Goal: Information Seeking & Learning: Find specific fact

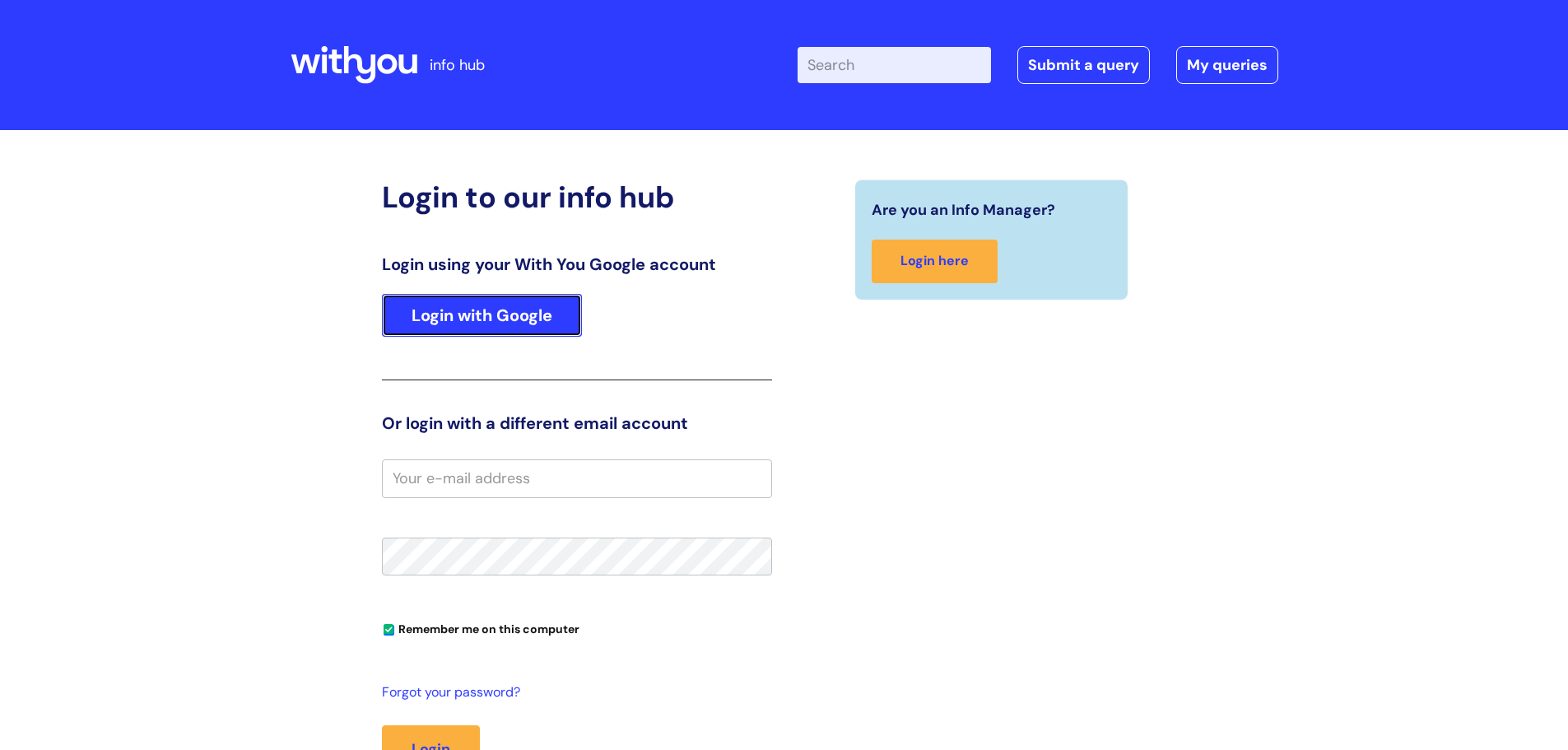
click at [491, 310] on link "Login with Google" at bounding box center [482, 315] width 200 height 42
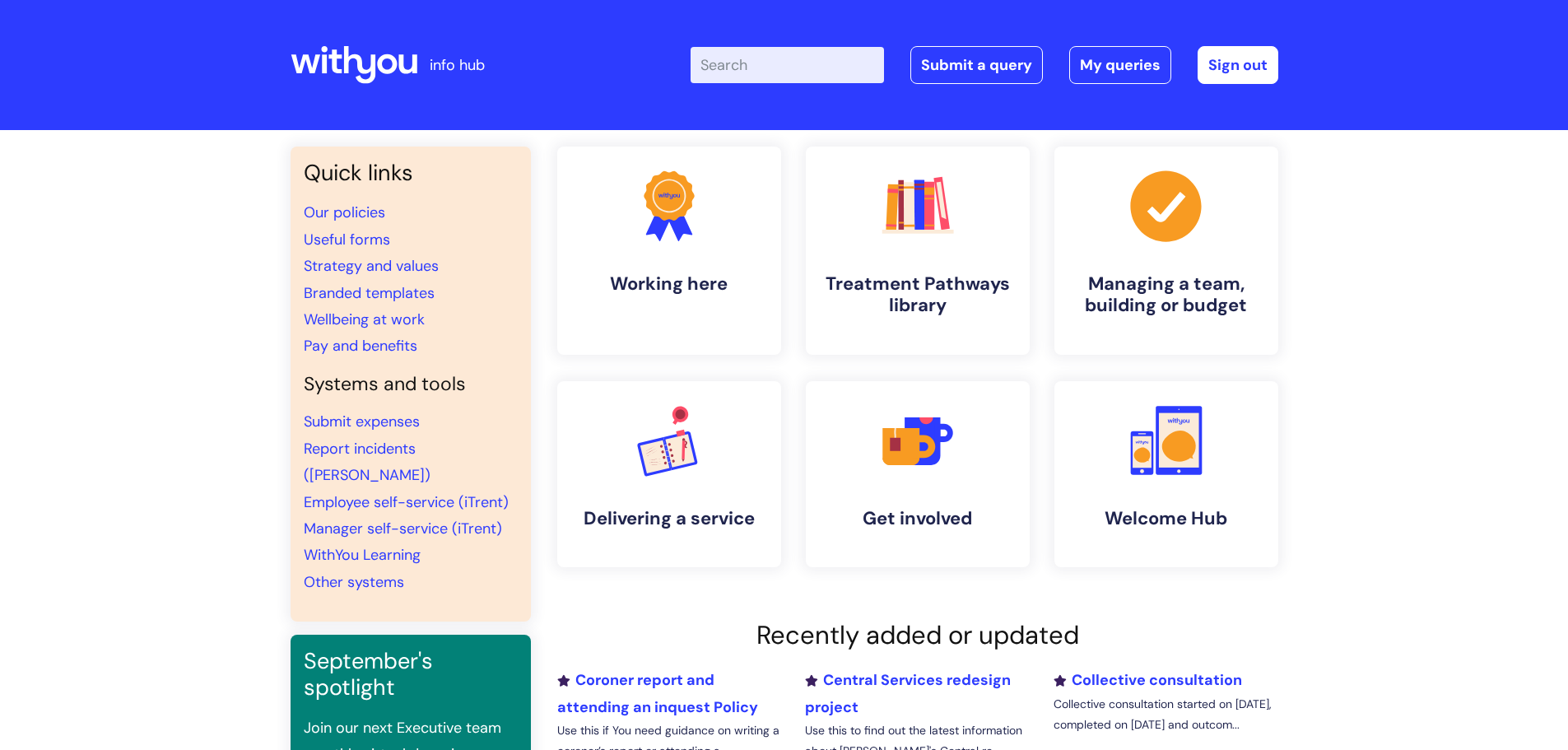
click at [740, 70] on input "Enter your search term here..." at bounding box center [787, 65] width 194 height 36
click at [945, 234] on icon ".cls-1{fill:#f89b22;}.cls-1,.cls-2,.cls-3,.cls-4,.cls-5,.cls-6,.cls-7{stroke-wi…" at bounding box center [917, 206] width 81 height 81
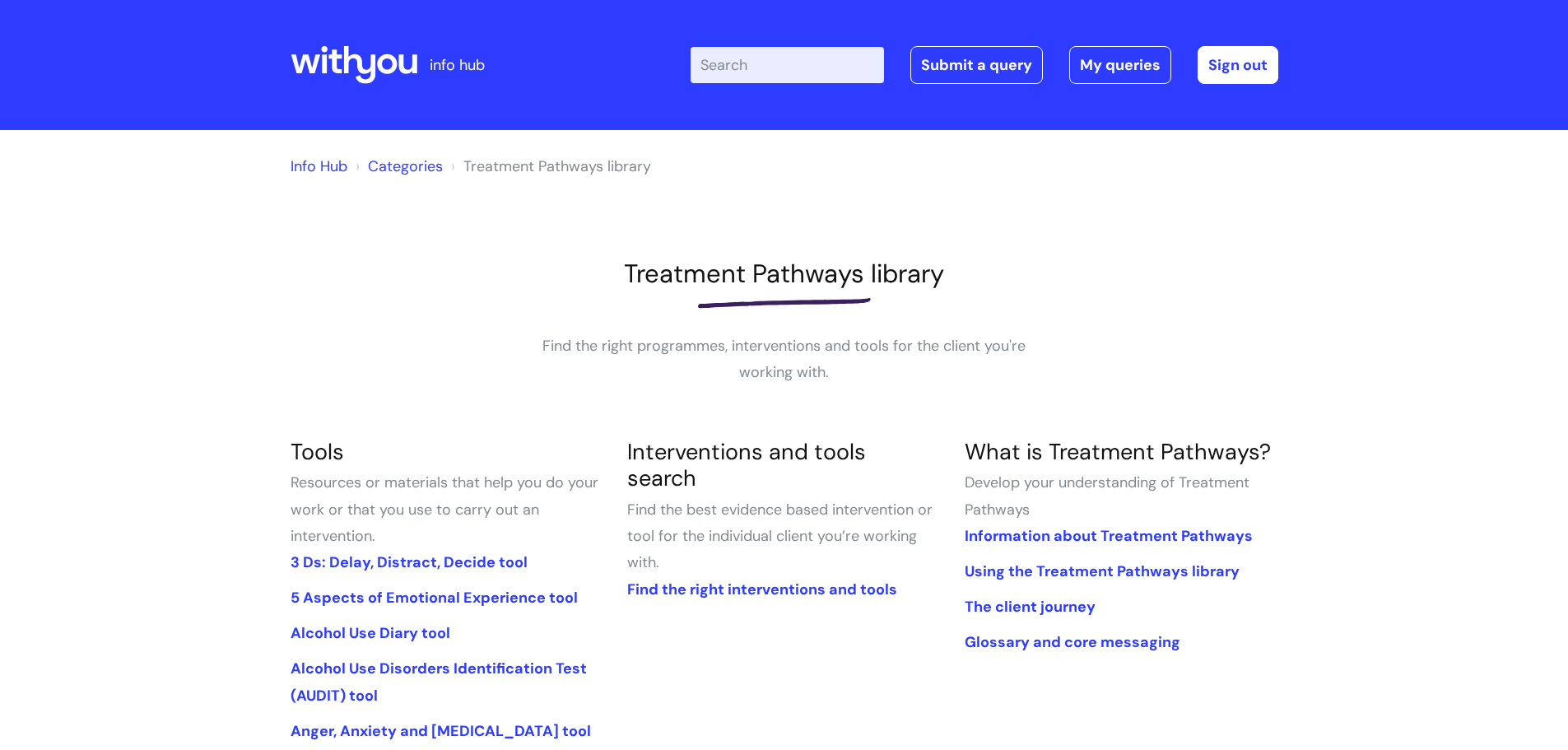
click at [739, 69] on input "Enter your search term here..." at bounding box center [787, 65] width 194 height 36
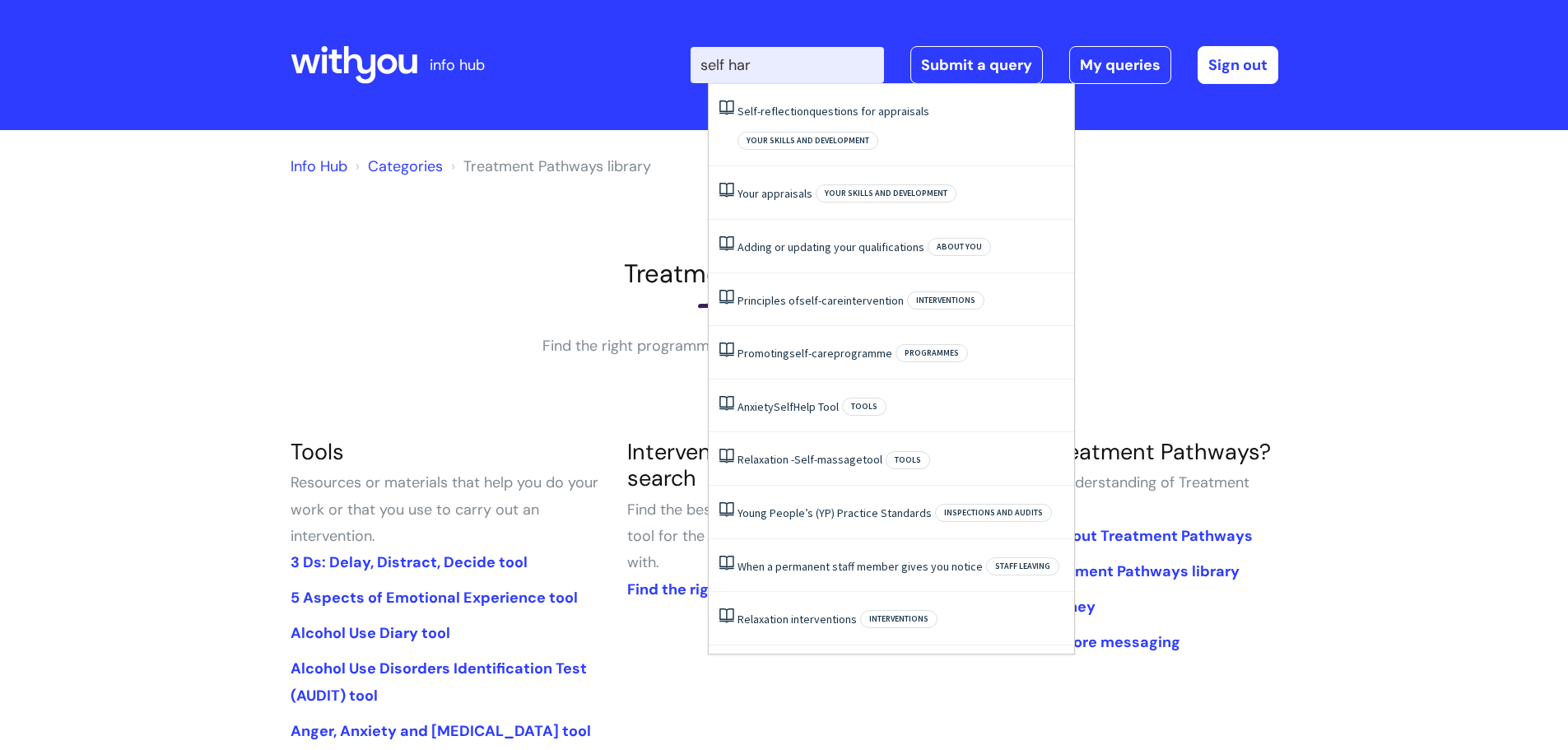
type input "self harm"
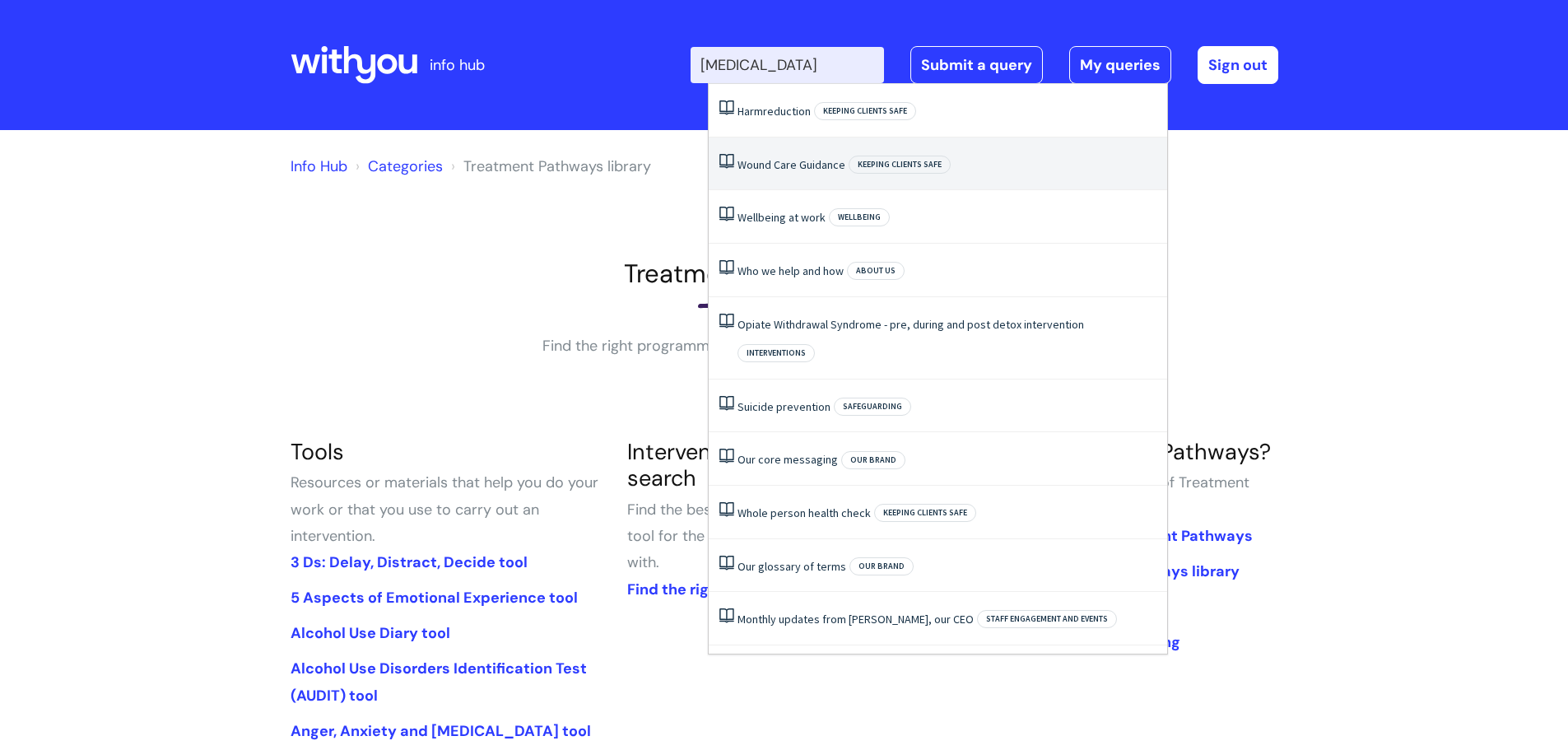
click at [803, 175] on li "Wound Care Guidance Keeping clients safe" at bounding box center [938, 163] width 458 height 53
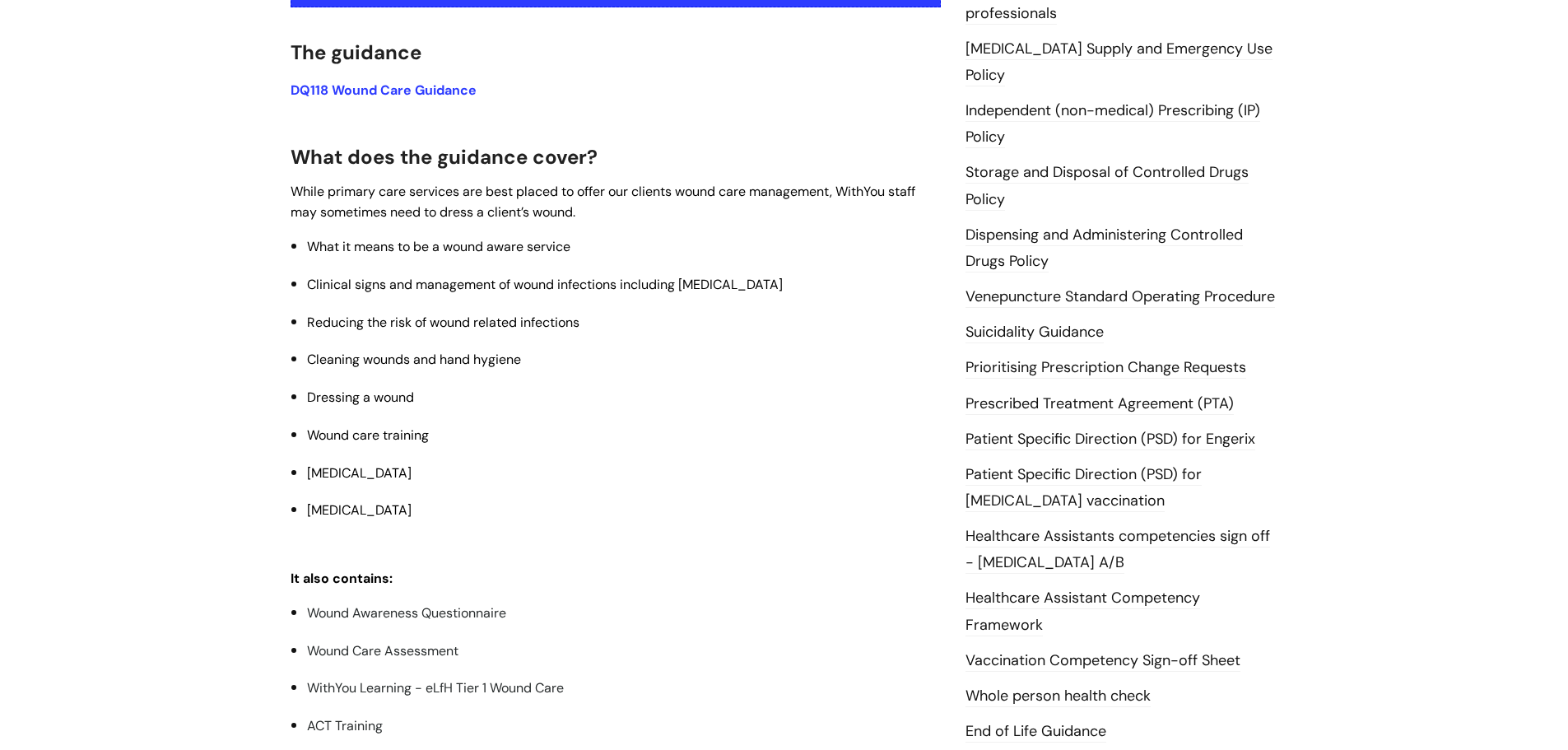
scroll to position [401, 0]
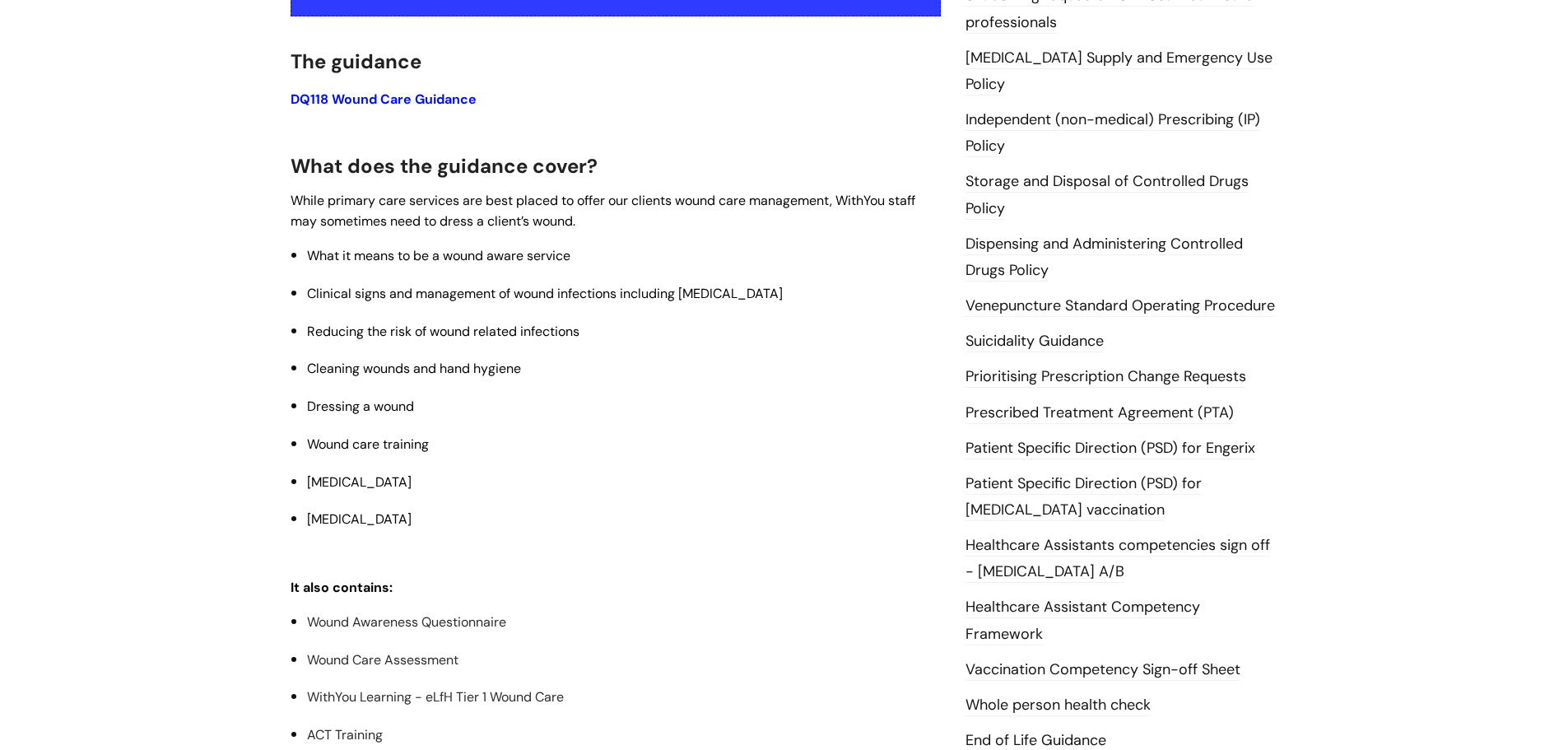
click at [424, 100] on link "DQ118 Wound Care Guidance" at bounding box center [383, 98] width 186 height 17
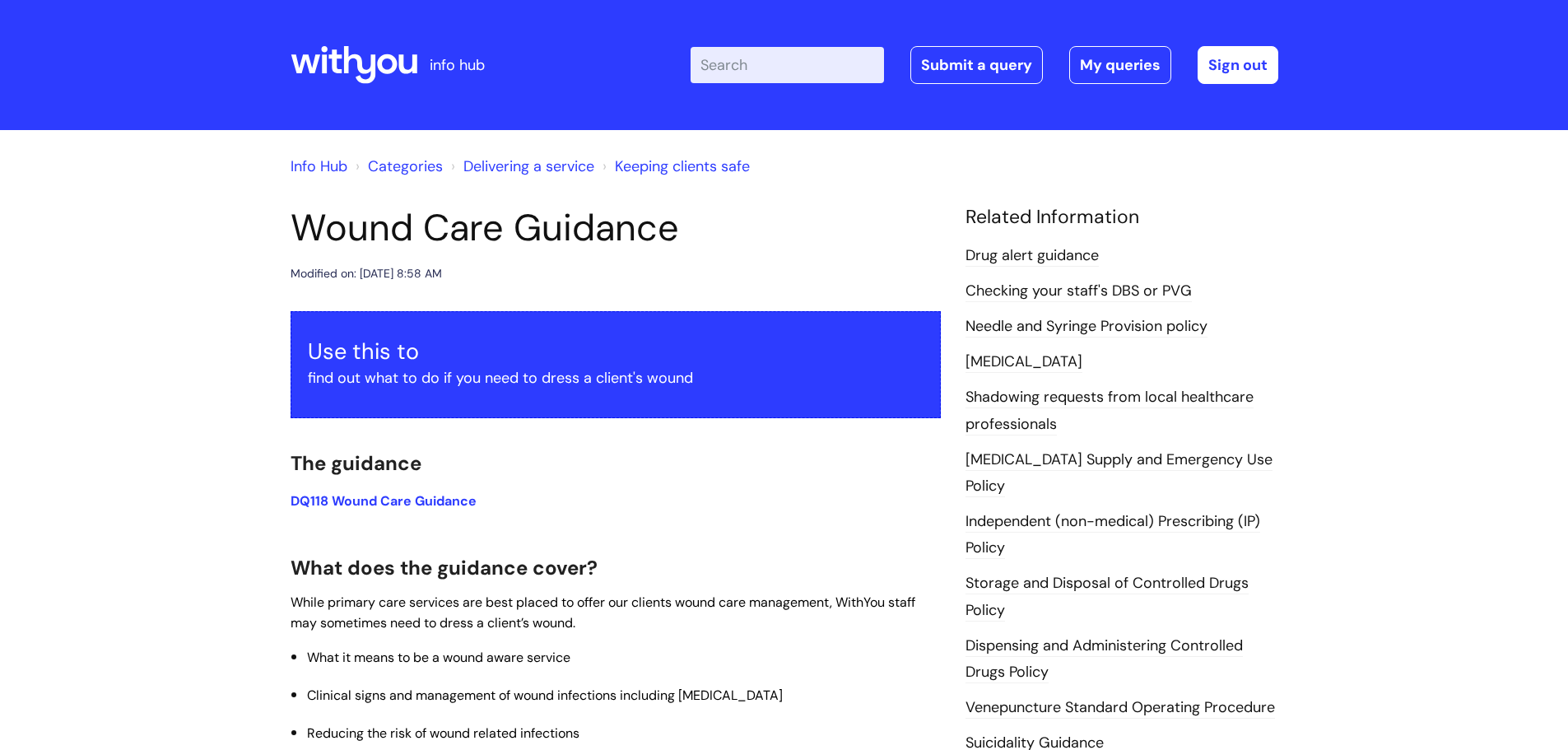
click at [815, 65] on input "Enter your search term here..." at bounding box center [787, 65] width 194 height 36
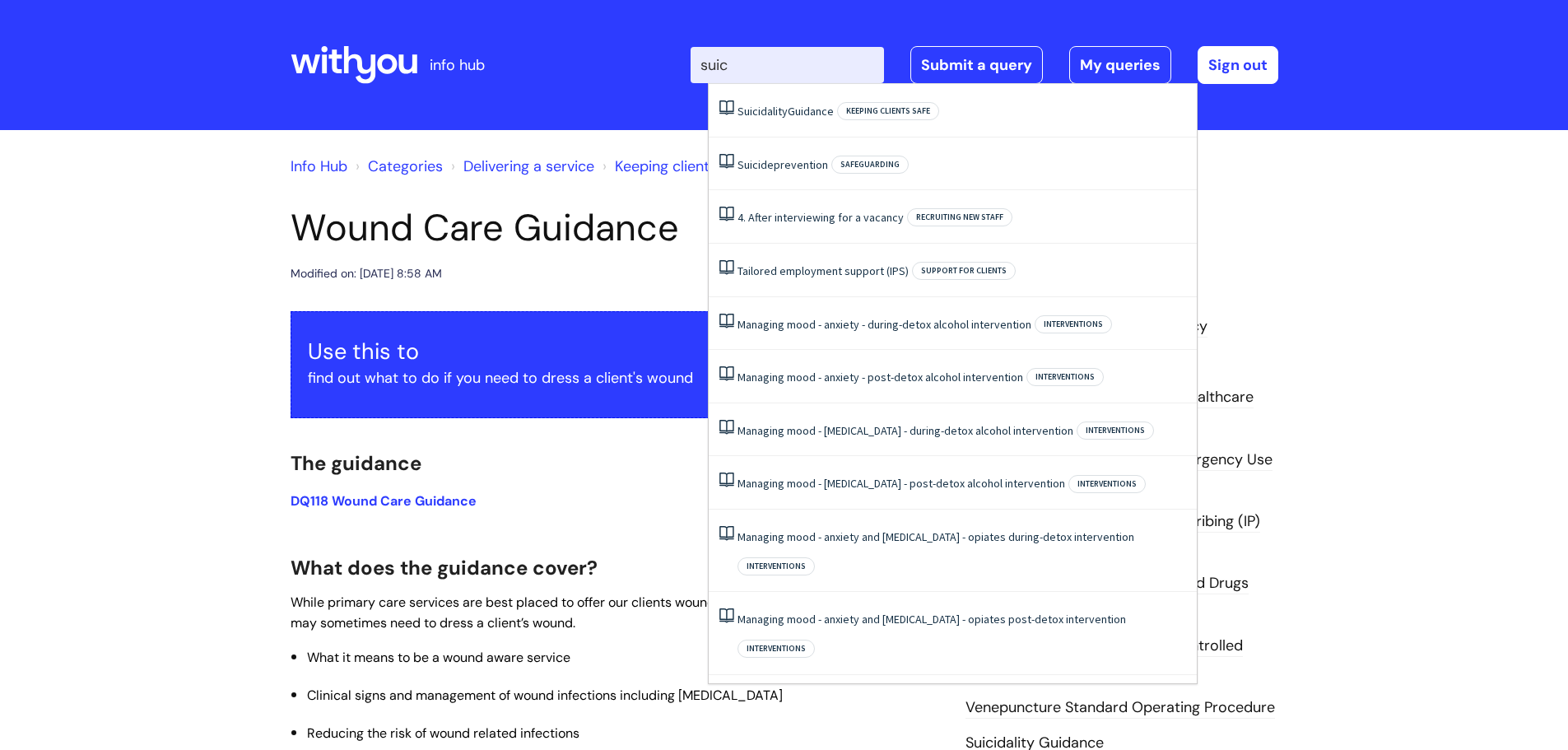
type input "suici"
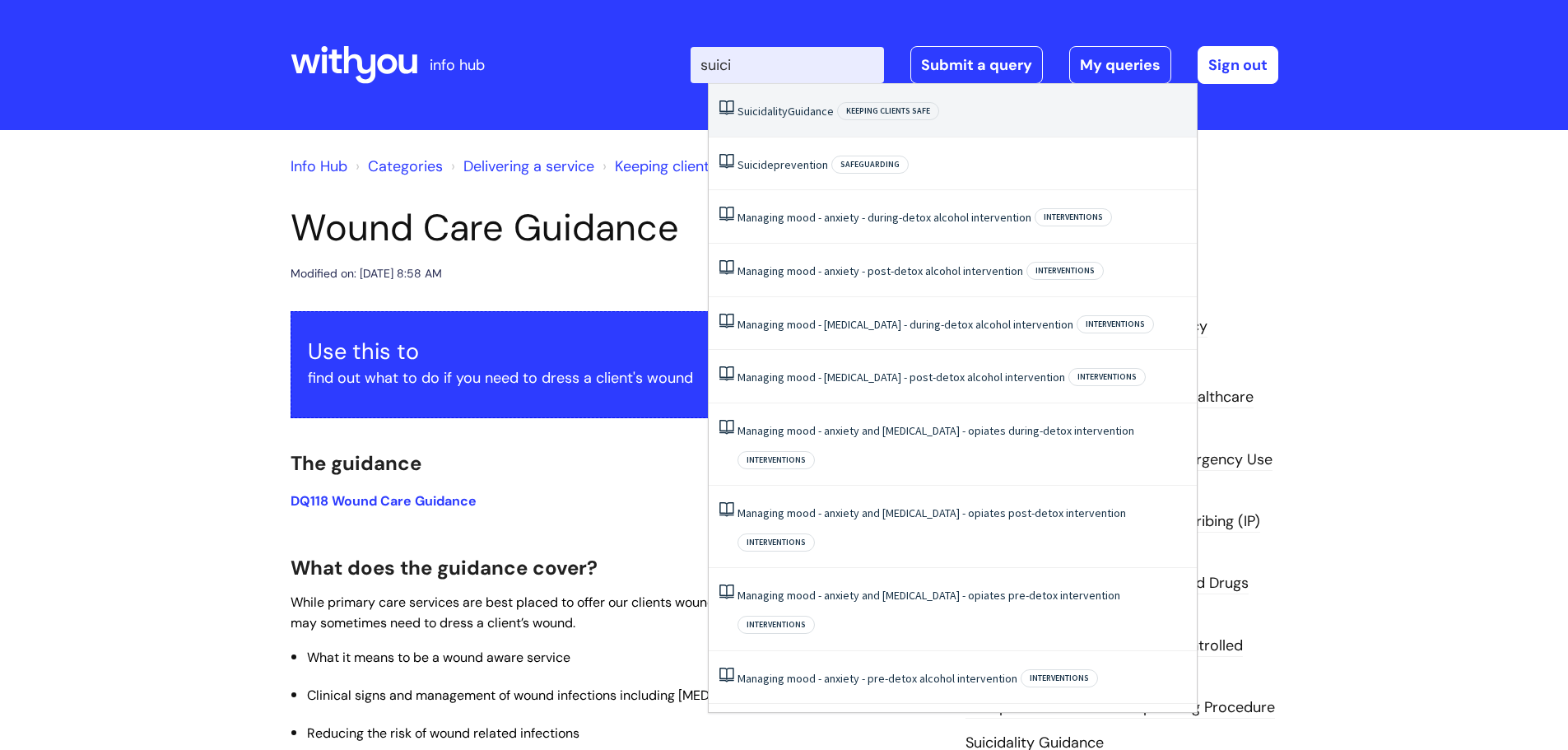
click at [874, 112] on span "Keeping clients safe" at bounding box center [887, 111] width 102 height 18
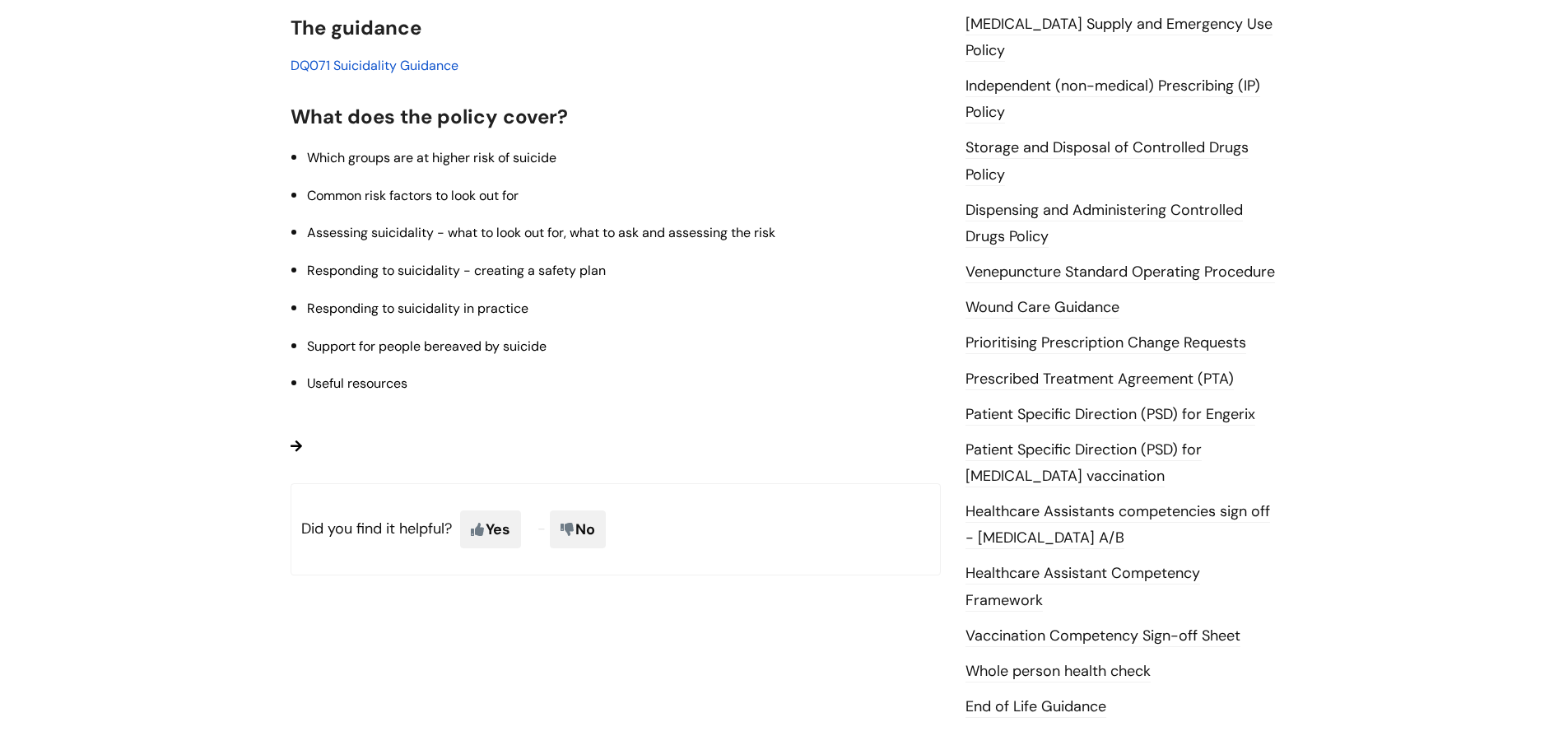
scroll to position [444, 0]
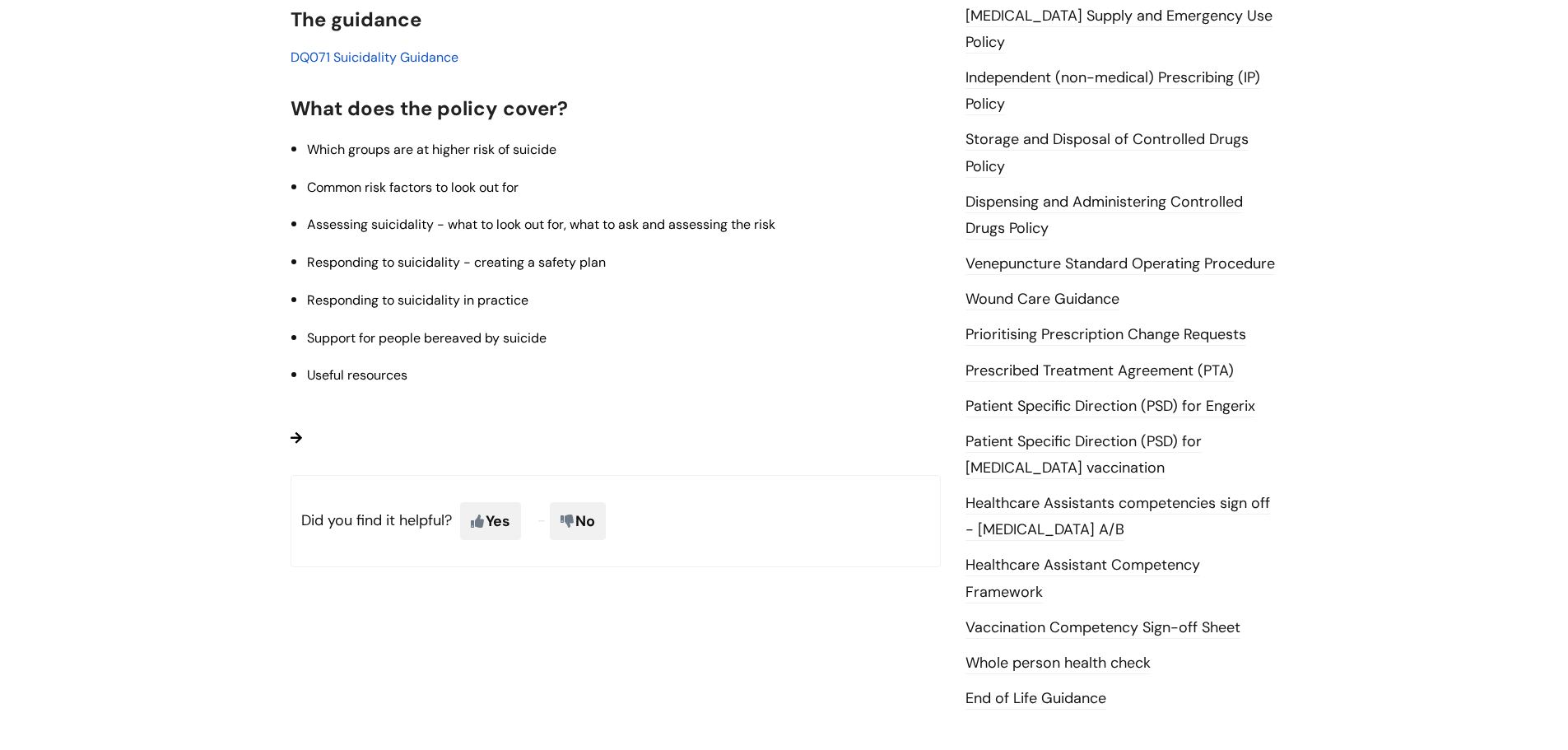
click at [428, 59] on span "DQ071 Suicidality Guidance" at bounding box center [374, 57] width 168 height 17
